Goal: Task Accomplishment & Management: Use online tool/utility

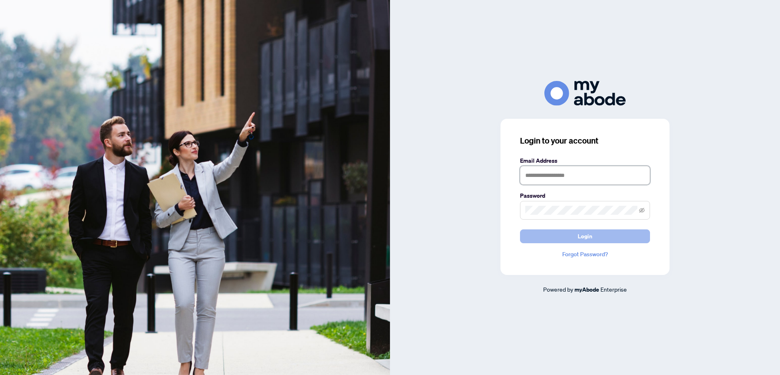
type input "**********"
click at [575, 240] on button "Login" at bounding box center [585, 236] width 130 height 14
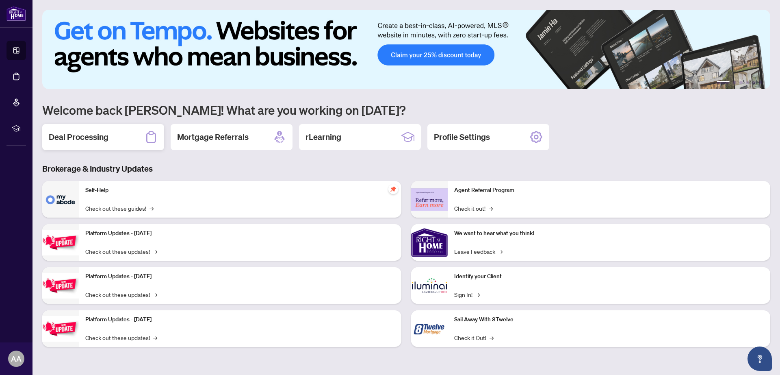
click at [93, 138] on h2 "Deal Processing" at bounding box center [79, 136] width 60 height 11
